Goal: Transaction & Acquisition: Obtain resource

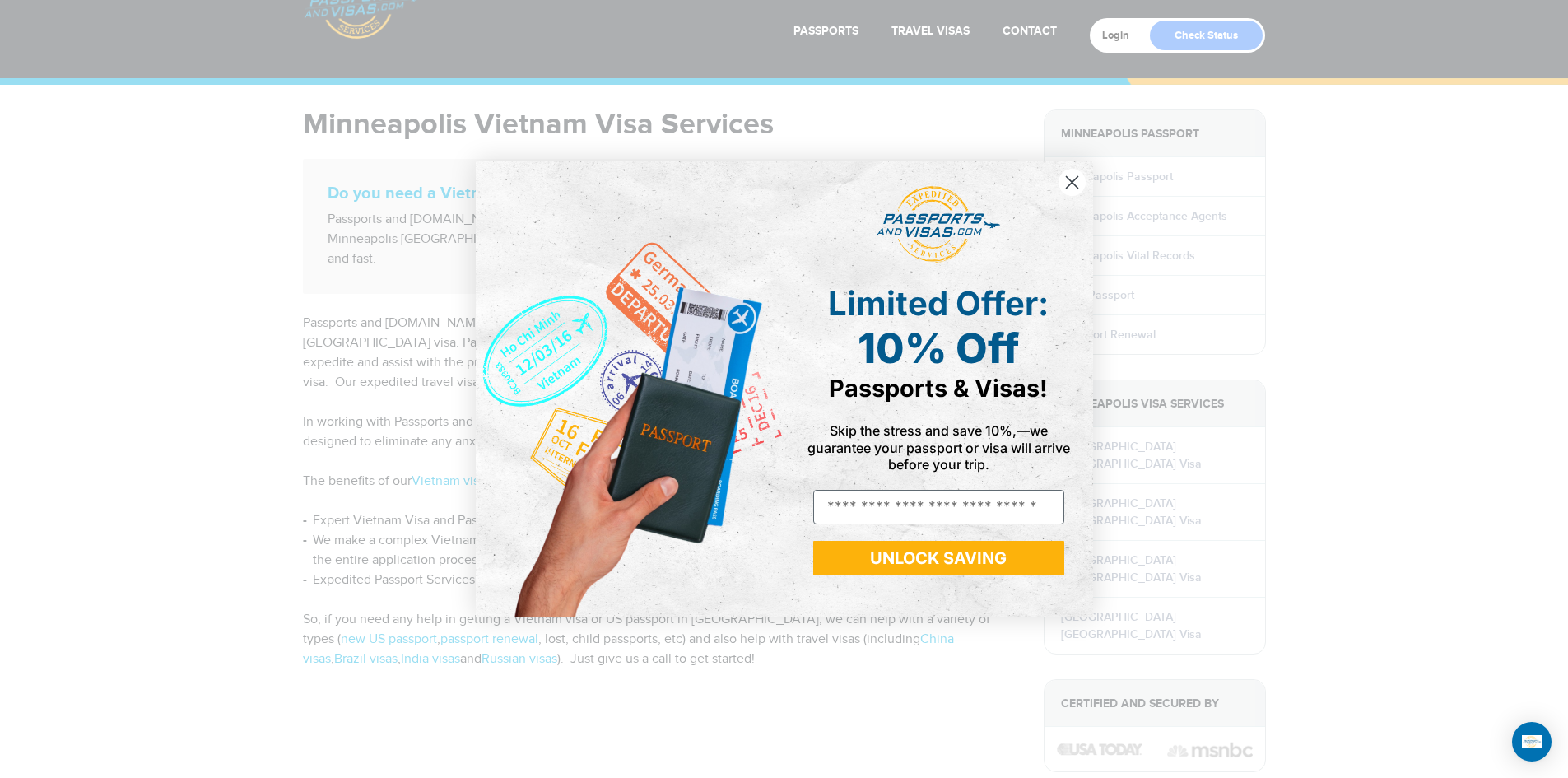
scroll to position [54, 0]
click at [1075, 176] on circle "Close dialog" at bounding box center [1071, 182] width 27 height 27
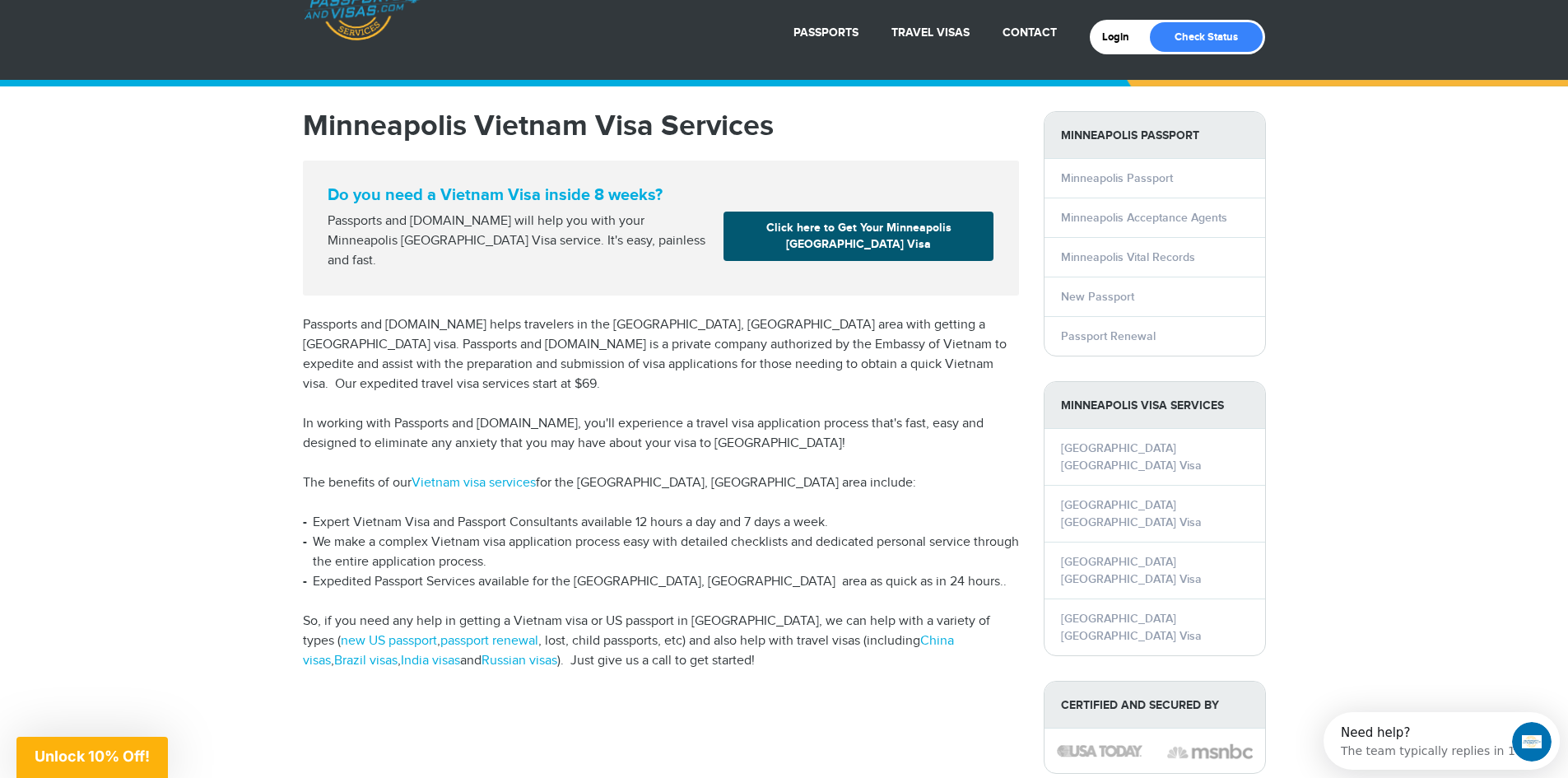
click at [954, 225] on link "Click here to Get Your Minneapolis Vietnam Visa" at bounding box center [858, 237] width 270 height 49
click at [923, 240] on link "Click here to Get Your Minneapolis Vietnam Visa" at bounding box center [858, 237] width 270 height 49
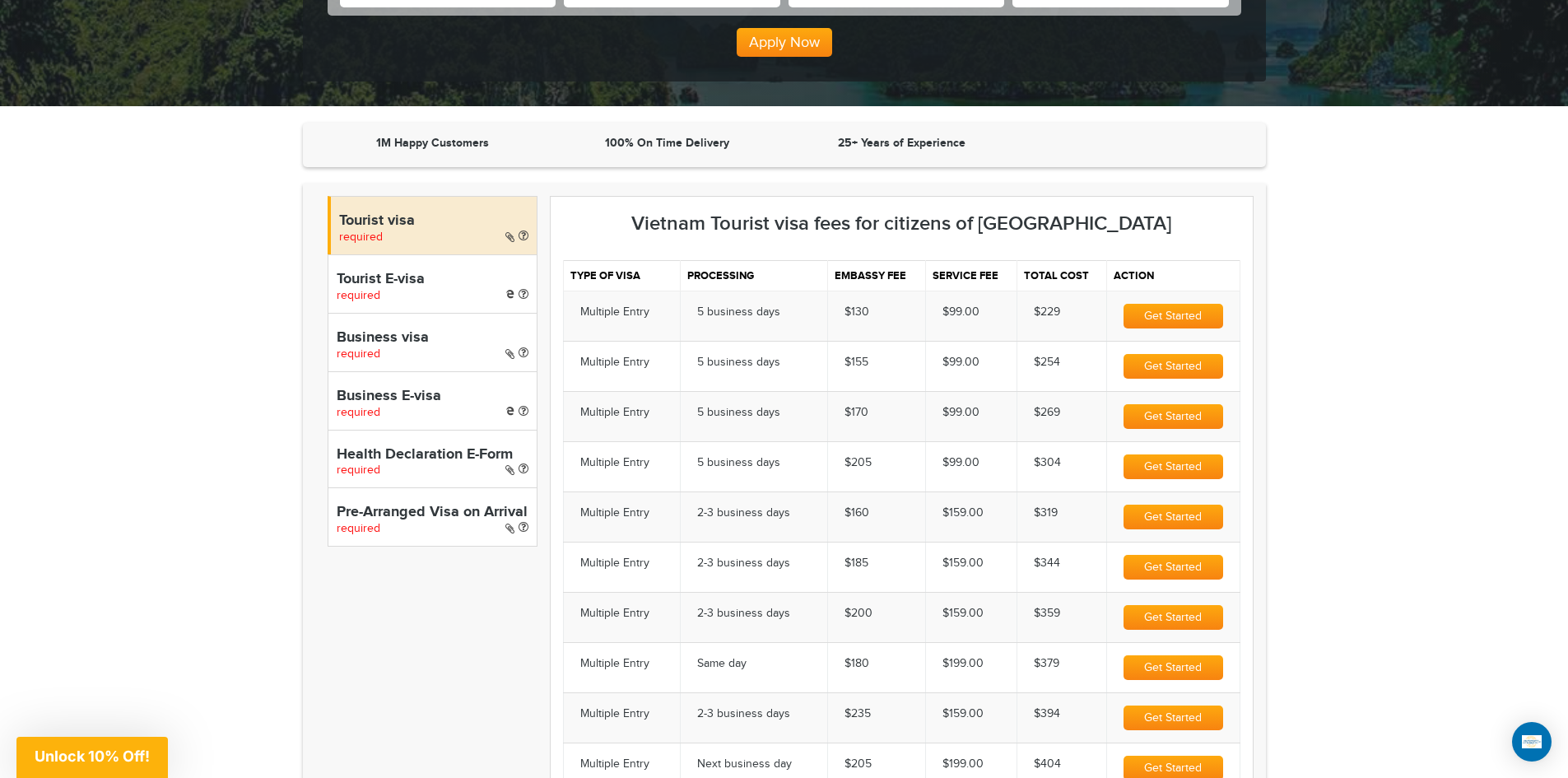
scroll to position [416, 0]
